Goal: Navigation & Orientation: Understand site structure

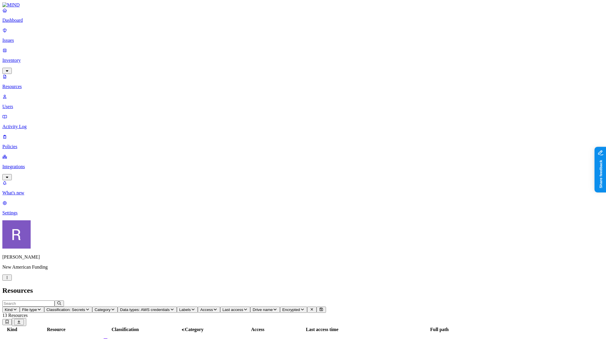
click at [9, 280] on icon "button" at bounding box center [7, 278] width 5 height 4
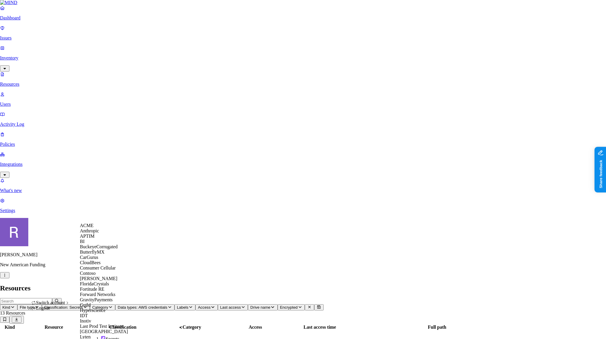
scroll to position [108, 0]
click at [99, 303] on div "Guild" at bounding box center [108, 305] width 57 height 5
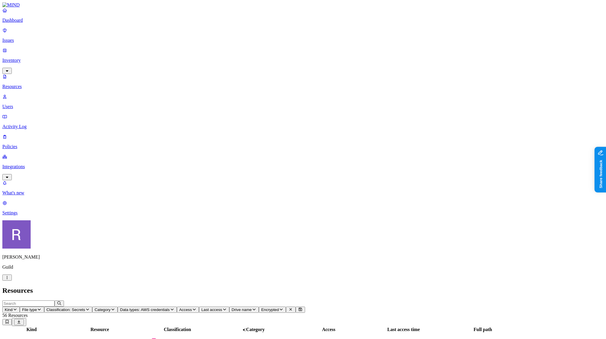
click at [31, 164] on p "Integrations" at bounding box center [303, 166] width 602 height 5
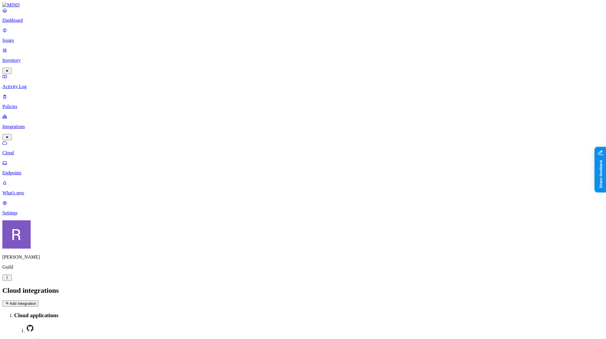
click at [34, 170] on p "Endpoints" at bounding box center [303, 172] width 602 height 5
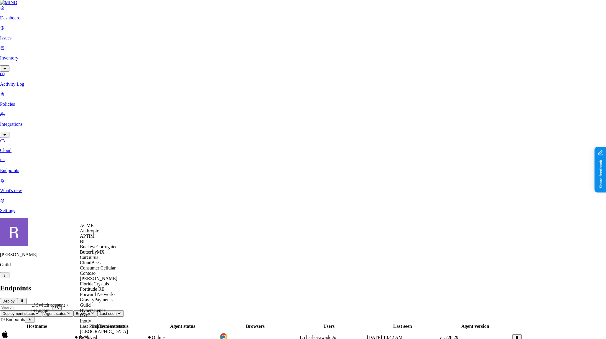
scroll to position [190, 0]
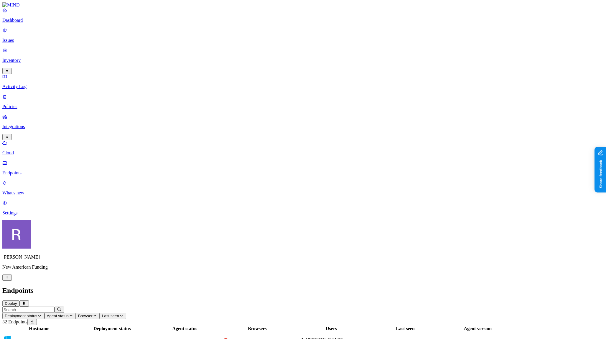
click at [38, 111] on nav "Dashboard Issues Inventory Activity Log Policies Integrations Cloud Endpoints W…" at bounding box center [303, 112] width 602 height 208
click at [24, 23] on link "Dashboard" at bounding box center [303, 15] width 602 height 15
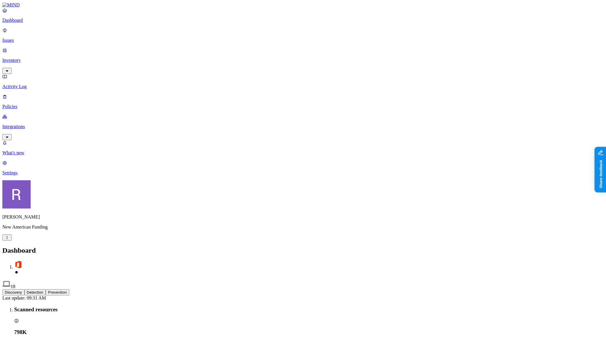
click at [24, 58] on p "Inventory" at bounding box center [303, 60] width 602 height 5
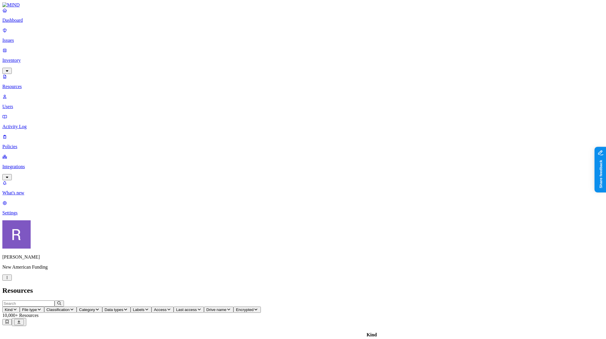
click at [77, 307] on button "Classification" at bounding box center [60, 310] width 33 height 6
click at [176, 63] on div "Secrets" at bounding box center [176, 71] width 0 height 17
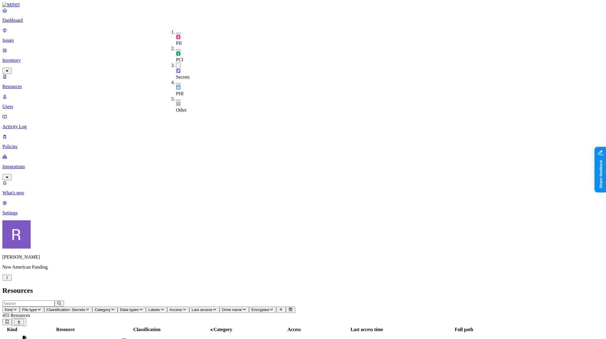
click at [144, 308] on icon "button" at bounding box center [141, 310] width 5 height 4
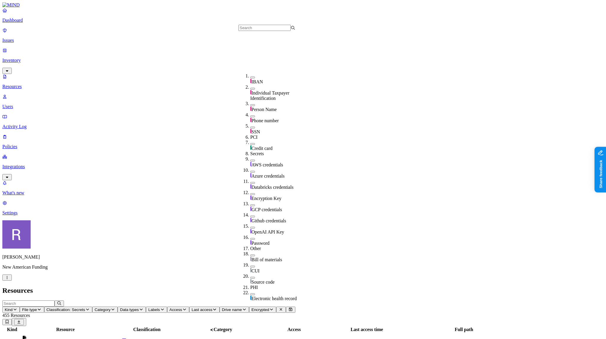
scroll to position [91, 0]
click at [250, 157] on div "AWS credentials" at bounding box center [278, 162] width 57 height 11
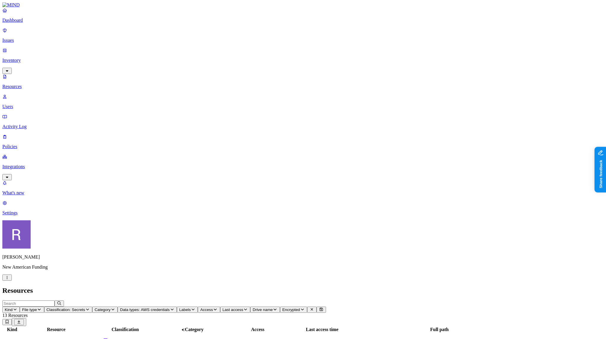
click at [490, 124] on icon at bounding box center [487, 125] width 5 height 4
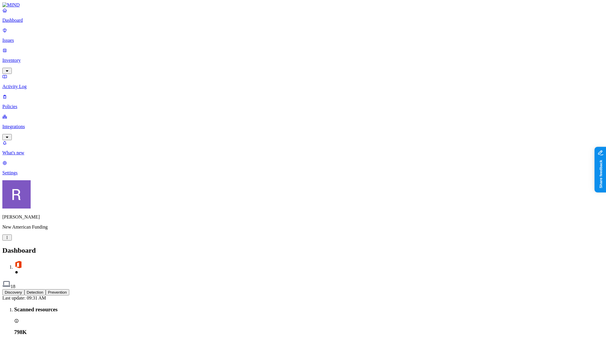
click at [16, 104] on p "Policies" at bounding box center [303, 106] width 602 height 5
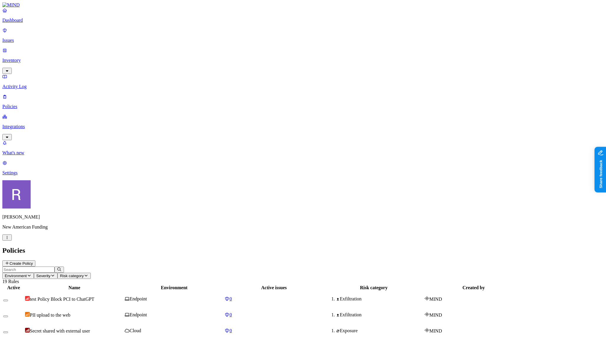
click at [118, 308] on td "PII upload to the web" at bounding box center [74, 315] width 99 height 15
drag, startPoint x: 30, startPoint y: 112, endPoint x: 31, endPoint y: 126, distance: 13.6
click at [30, 114] on nav "Dashboard Issues Inventory Activity Log Policies Integrations What's new 1 Sett…" at bounding box center [303, 92] width 602 height 168
click at [25, 176] on p "Settings" at bounding box center [303, 172] width 602 height 5
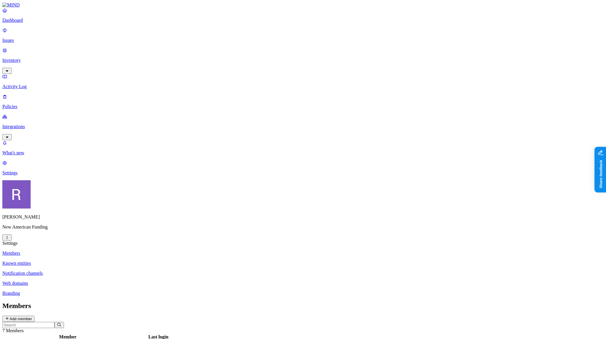
click at [26, 124] on p "Integrations" at bounding box center [303, 126] width 602 height 5
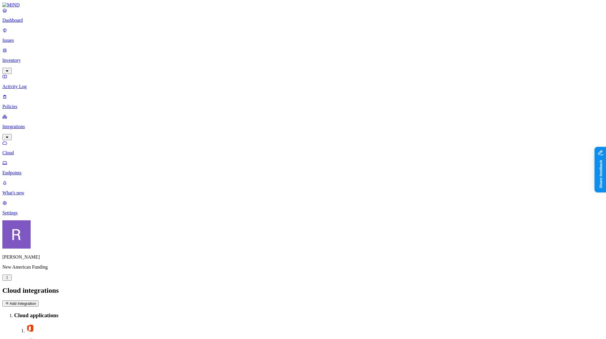
click at [30, 170] on p "Endpoints" at bounding box center [303, 172] width 602 height 5
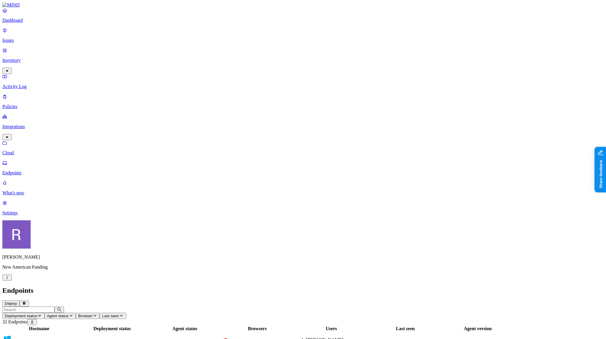
click at [30, 104] on p "Policies" at bounding box center [303, 106] width 602 height 5
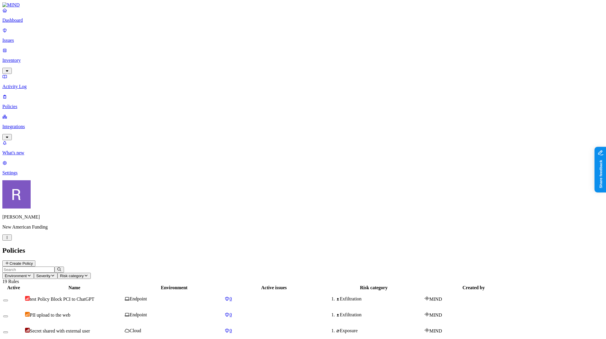
click at [70, 313] on span "PII upload to the web" at bounding box center [50, 315] width 41 height 5
click at [94, 297] on span "test Policy Block PCI to ChatGPT" at bounding box center [62, 299] width 65 height 5
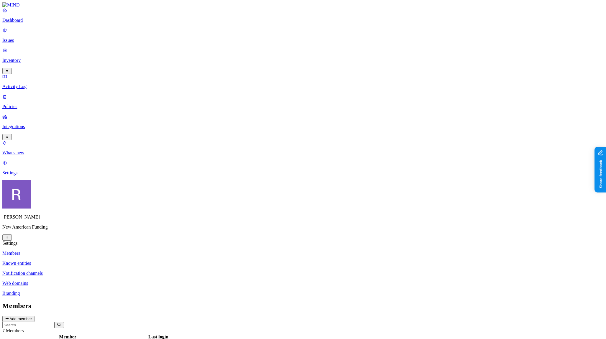
click at [88, 261] on p "Known entities" at bounding box center [303, 263] width 602 height 5
click at [88, 281] on p "Web domains" at bounding box center [303, 283] width 602 height 5
click at [27, 338] on icon "button" at bounding box center [24, 340] width 5 height 4
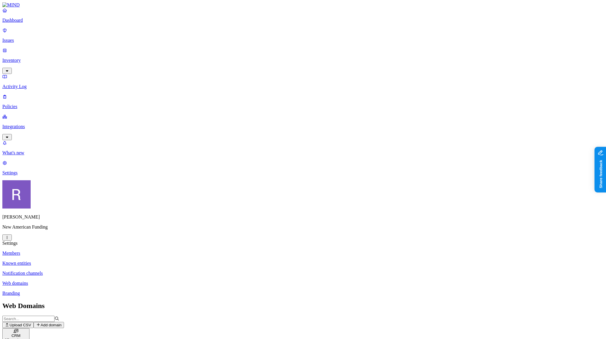
click at [27, 339] on icon "button" at bounding box center [24, 341] width 3 height 2
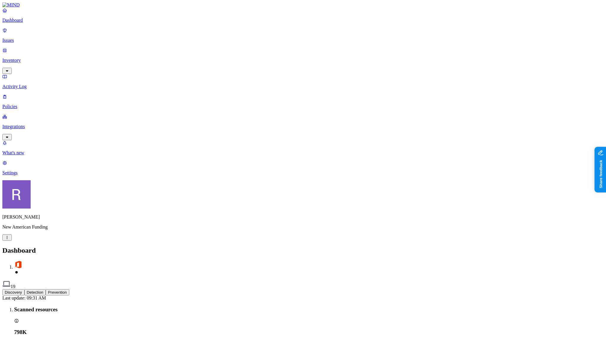
click at [69, 290] on button "Prevention" at bounding box center [58, 293] width 24 height 6
click at [24, 290] on button "Discovery" at bounding box center [13, 293] width 22 height 6
click at [69, 290] on button "Prevention" at bounding box center [58, 293] width 24 height 6
click at [24, 124] on p "Integrations" at bounding box center [303, 126] width 602 height 5
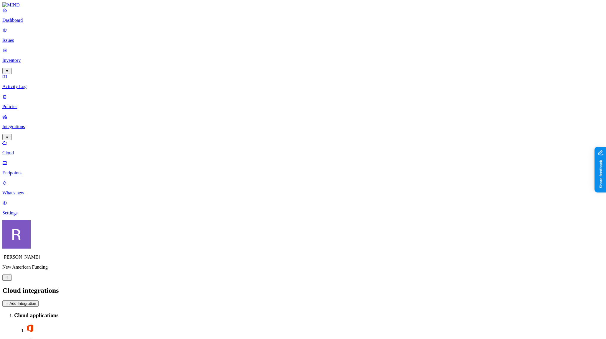
click at [27, 170] on p "Endpoints" at bounding box center [303, 172] width 602 height 5
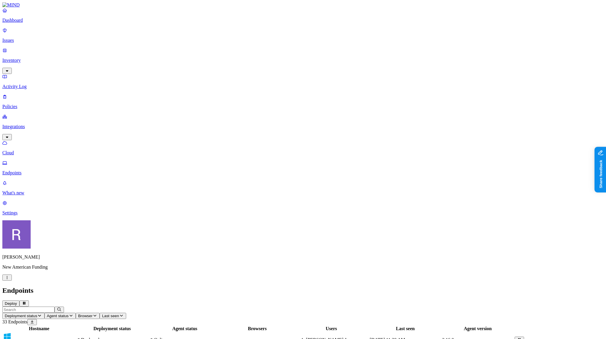
click at [149, 333] on td "Deployed" at bounding box center [112, 340] width 73 height 15
click at [25, 38] on p "Issues" at bounding box center [303, 40] width 602 height 5
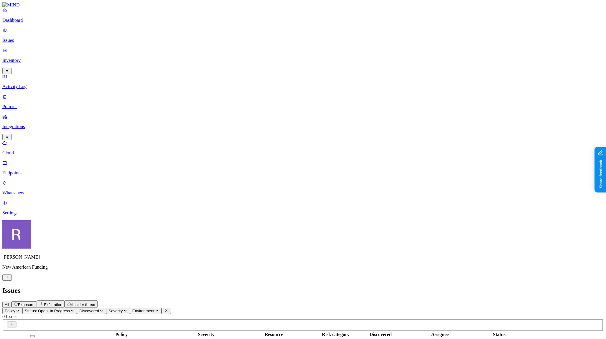
click at [26, 23] on p "Dashboard" at bounding box center [303, 20] width 602 height 5
